Goal: Book appointment/travel/reservation

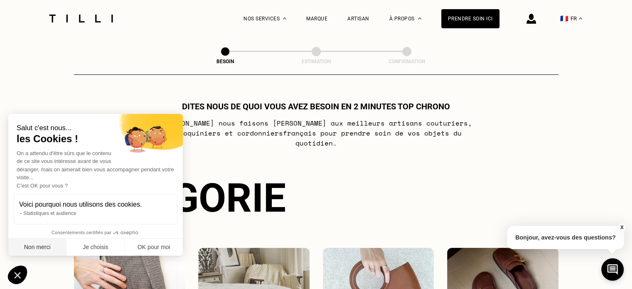
click at [40, 248] on button "Non merci" at bounding box center [37, 246] width 58 height 17
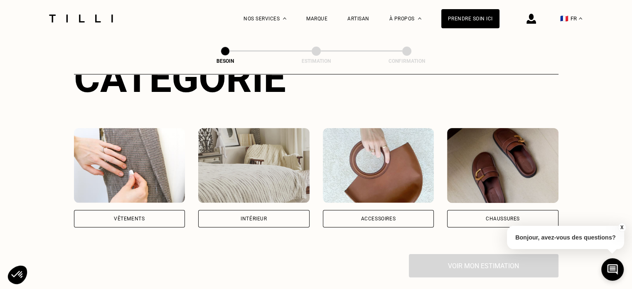
scroll to position [105, 0]
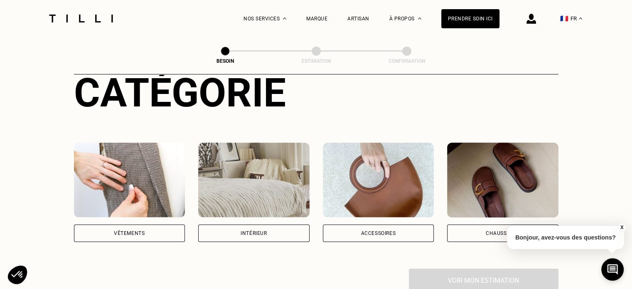
click at [260, 230] on div "Intérieur" at bounding box center [253, 232] width 26 height 5
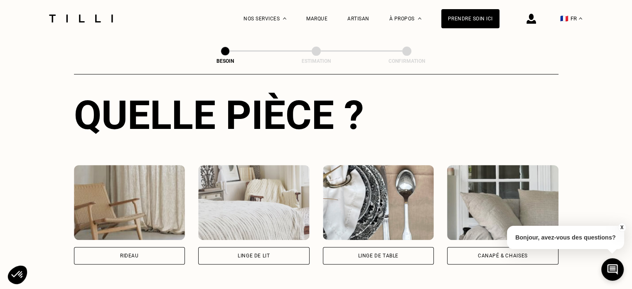
scroll to position [316, 0]
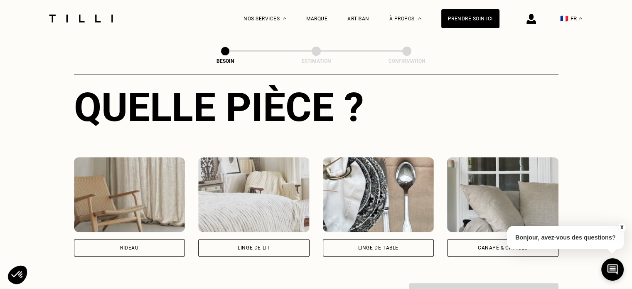
click at [157, 239] on div "Rideau" at bounding box center [129, 247] width 111 height 17
select select "FR"
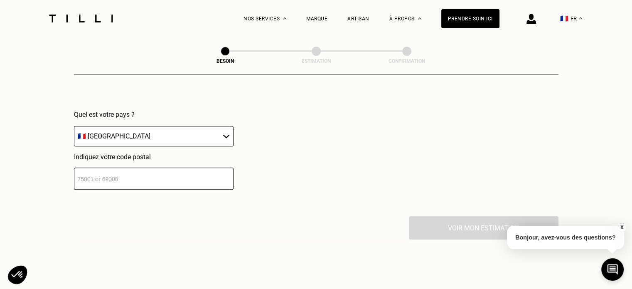
scroll to position [590, 0]
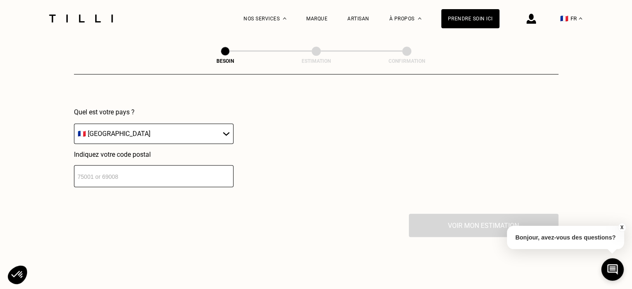
click at [173, 174] on input "number" at bounding box center [153, 176] width 159 height 22
type input "31500"
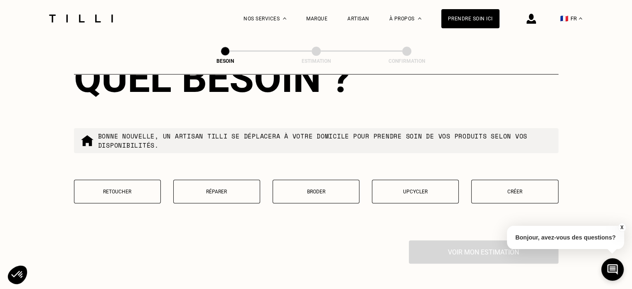
scroll to position [776, 0]
click at [133, 188] on p "Retoucher" at bounding box center [117, 191] width 78 height 6
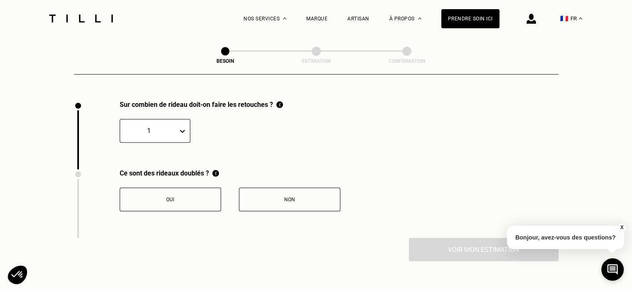
scroll to position [917, 0]
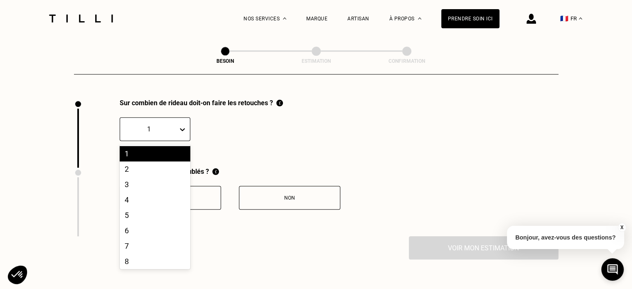
click at [184, 128] on icon at bounding box center [182, 129] width 5 height 3
click at [136, 167] on div "2" at bounding box center [155, 168] width 71 height 15
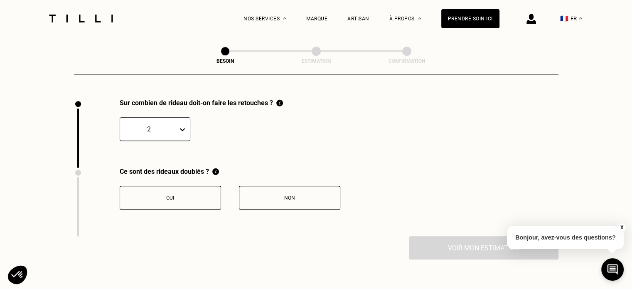
click at [180, 197] on button "Oui" at bounding box center [170, 198] width 101 height 24
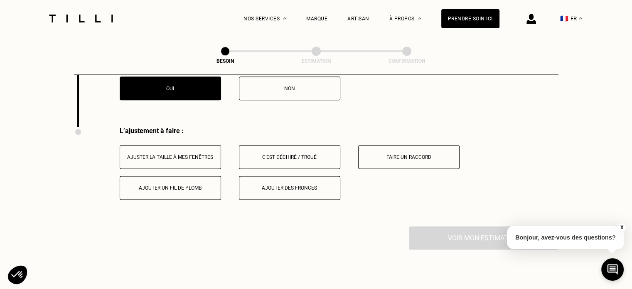
scroll to position [1054, 0]
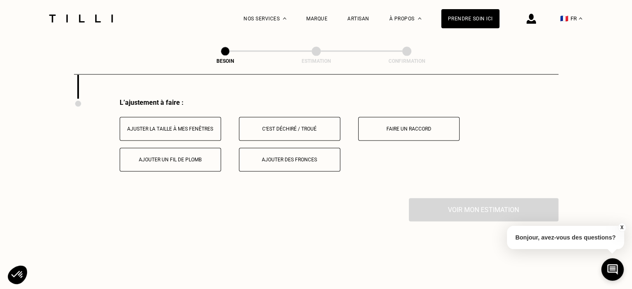
click at [178, 126] on div "Ajuster la taille à mes fenêtres" at bounding box center [170, 129] width 92 height 6
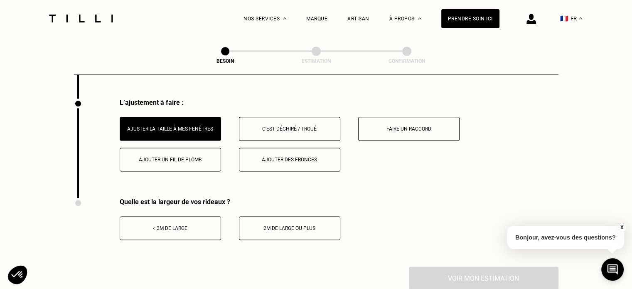
click at [179, 225] on div "< 2m de large" at bounding box center [170, 228] width 92 height 6
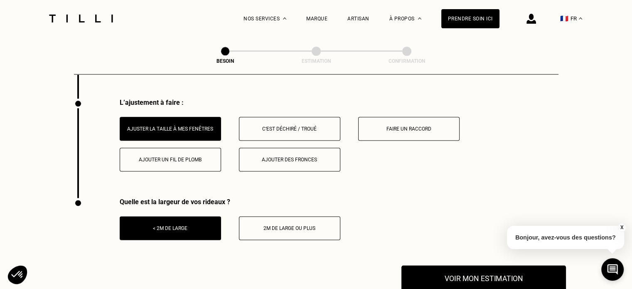
click at [453, 271] on button "Voir mon estimation" at bounding box center [483, 278] width 164 height 26
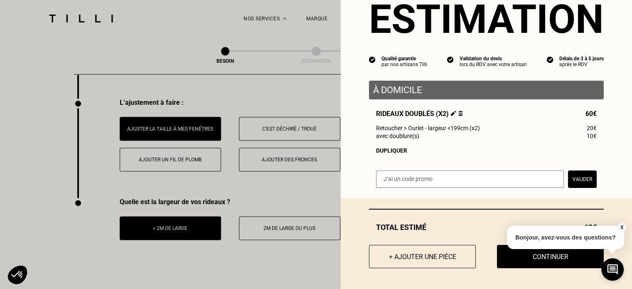
scroll to position [34, 0]
click at [620, 225] on button "X" at bounding box center [621, 227] width 8 height 9
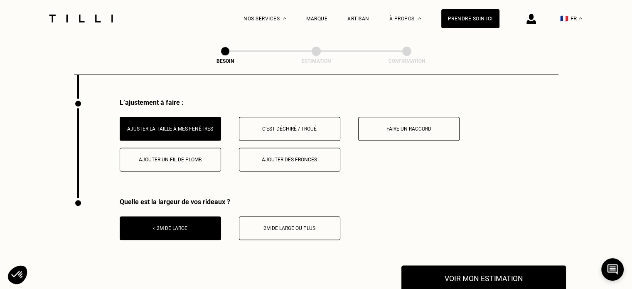
click at [466, 272] on button "Voir mon estimation" at bounding box center [483, 278] width 164 height 26
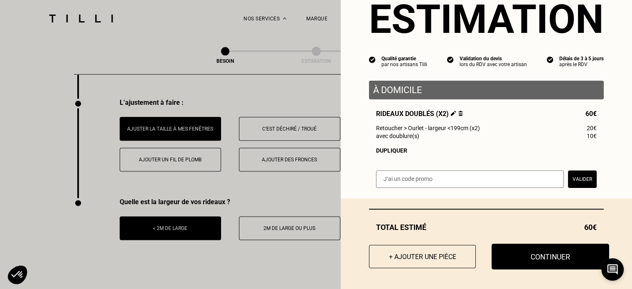
click at [534, 252] on button "Continuer" at bounding box center [550, 256] width 118 height 26
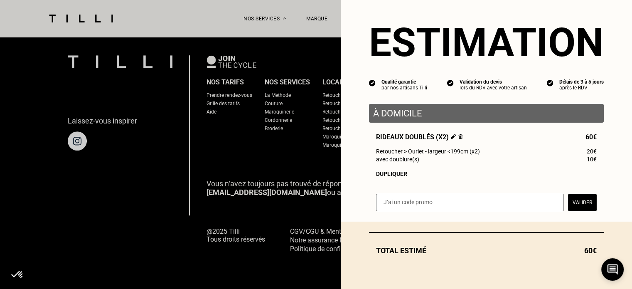
scroll to position [10, 0]
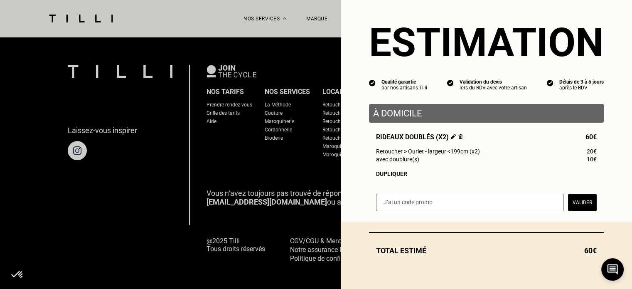
select select "FR"
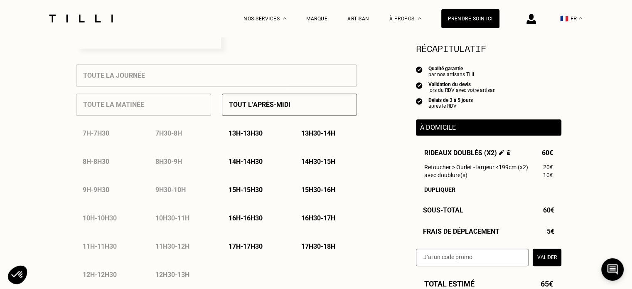
scroll to position [377, 0]
